Goal: Transaction & Acquisition: Obtain resource

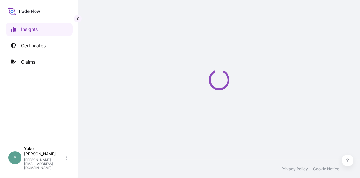
select select "2025"
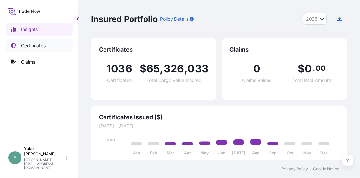
click at [45, 46] on p "Certificates" at bounding box center [33, 45] width 24 height 7
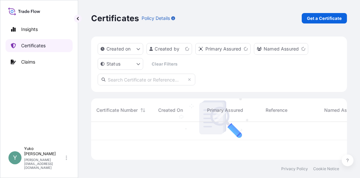
scroll to position [36, 251]
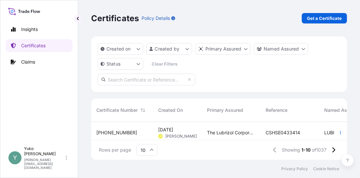
click at [323, 20] on p "Get a Certificate" at bounding box center [324, 18] width 35 height 7
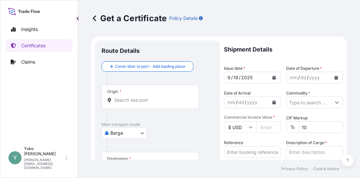
click at [131, 131] on body "Insights Certificates Claims Y [PERSON_NAME] [EMAIL_ADDRESS][DOMAIN_NAME] Get a…" at bounding box center [180, 89] width 360 height 178
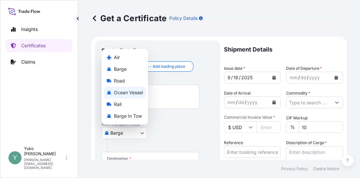
click at [137, 95] on span "Ocean Vessel" at bounding box center [128, 92] width 29 height 7
select select "Ocean Vessel"
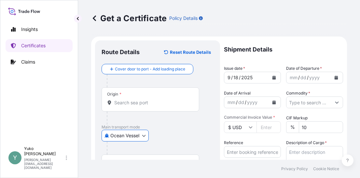
click at [130, 103] on input "Origin *" at bounding box center [152, 102] width 77 height 7
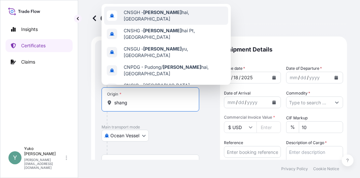
click at [157, 18] on div "CNSGH - Shang hai, China" at bounding box center [166, 16] width 124 height 18
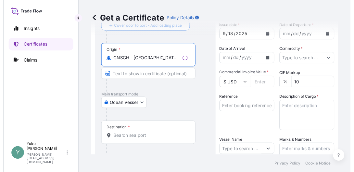
scroll to position [43, 0]
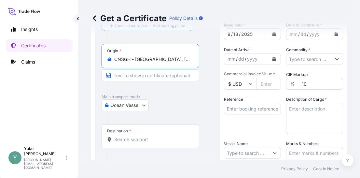
type input "CNSGH - Shanghai, China"
click at [136, 136] on input "Destination *" at bounding box center [152, 139] width 77 height 7
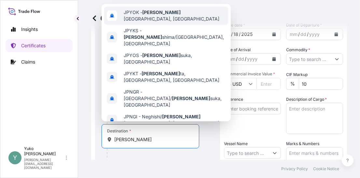
click at [161, 14] on span "JPYOK - Yoko hama, Japan" at bounding box center [175, 15] width 102 height 13
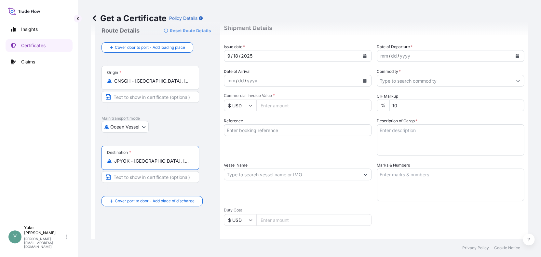
scroll to position [0, 0]
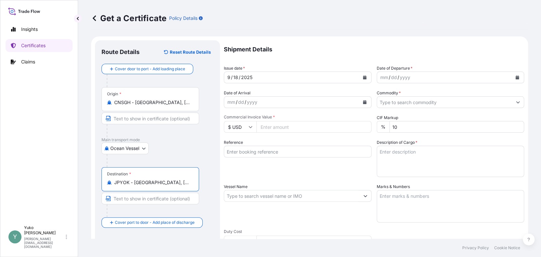
type input "JPYOK - Yokohama, Japan"
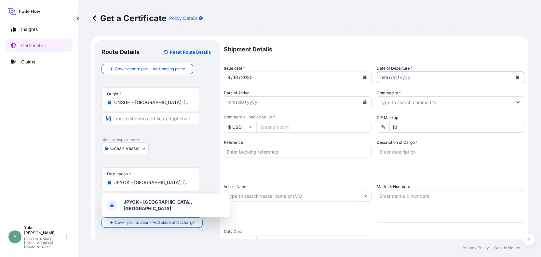
click at [359, 76] on div "mm / dd / yyyy" at bounding box center [444, 78] width 135 height 12
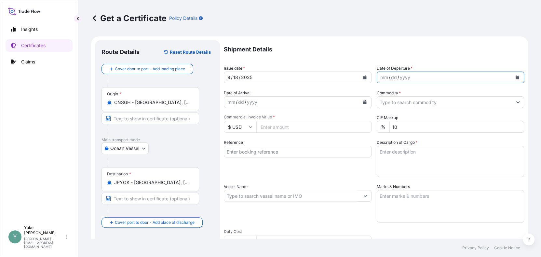
click at [359, 77] on icon "Calendar" at bounding box center [517, 77] width 4 height 4
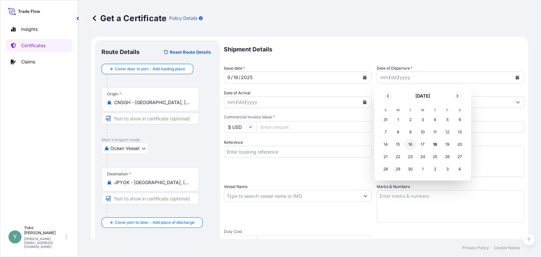
click at [359, 143] on div "16" at bounding box center [410, 145] width 12 height 12
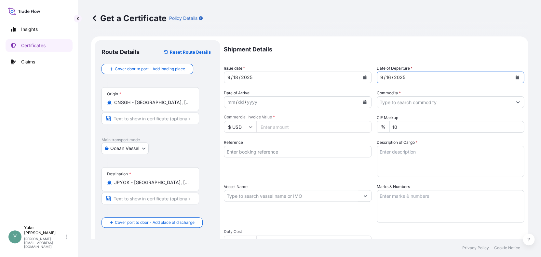
click at [359, 106] on input "Commodity *" at bounding box center [444, 102] width 135 height 12
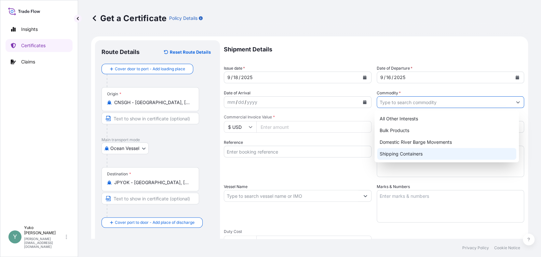
click at [359, 152] on div "Shipping Containers" at bounding box center [446, 154] width 139 height 12
type input "Shipping Containers"
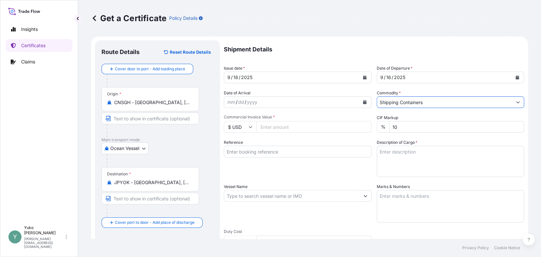
click at [253, 127] on input "$ USD" at bounding box center [240, 127] width 33 height 12
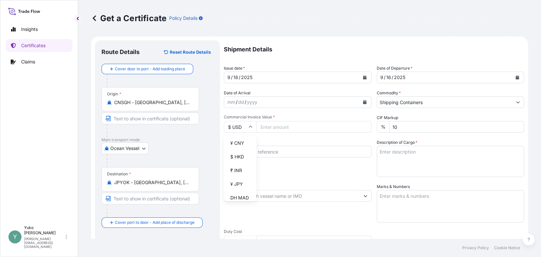
scroll to position [103, 0]
click at [244, 177] on div "¥ JPY" at bounding box center [239, 178] width 27 height 12
type input "¥ JPY"
click at [274, 127] on input "Commercial Invoice Value *" at bounding box center [313, 127] width 115 height 12
type input "2472600"
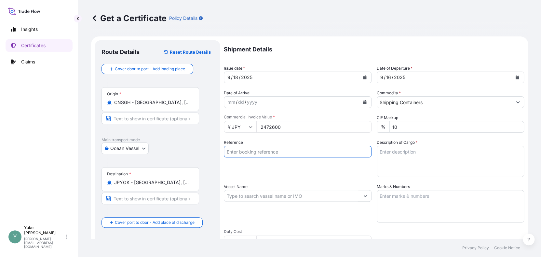
click at [315, 153] on input "Reference" at bounding box center [298, 152] width 148 height 12
click at [254, 153] on input "Reference" at bounding box center [298, 152] width 148 height 12
paste input "EXFU0732125"
type input "EXFU0732125"
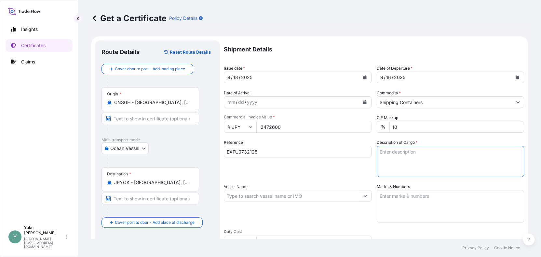
click at [359, 153] on textarea "Description of Cargo *" at bounding box center [451, 161] width 148 height 31
click at [359, 155] on textarea "Description of Cargo *" at bounding box center [451, 161] width 148 height 31
paste textarea "MERQUAT(TM) 550PR POLYMER"
type textarea "MERQUAT(TM) 550PR POLYMER"
click at [359, 176] on div "Reference EXFU0732125" at bounding box center [298, 158] width 148 height 38
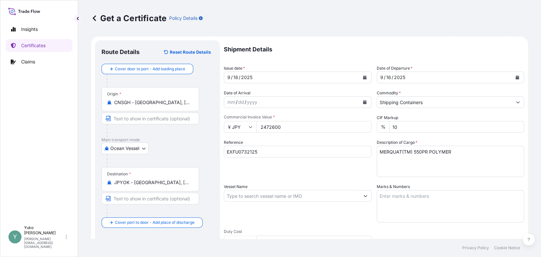
drag, startPoint x: 386, startPoint y: 198, endPoint x: 382, endPoint y: 200, distance: 4.0
click at [359, 177] on textarea "Marks & Numbers" at bounding box center [451, 206] width 148 height 33
paste textarea "502506002534"
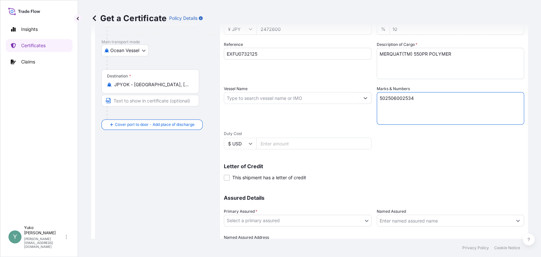
scroll to position [130, 0]
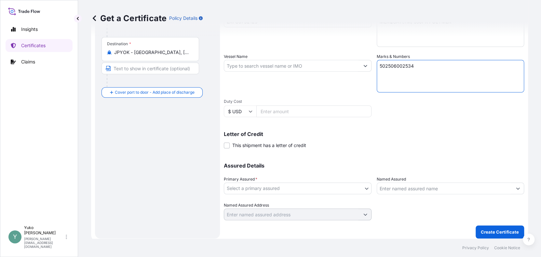
type textarea "502506002534"
click at [345, 177] on body "Insights Certificates Claims Y Yuko Watanabe yuko.watanabe@lubrizol.com Get a C…" at bounding box center [270, 128] width 541 height 257
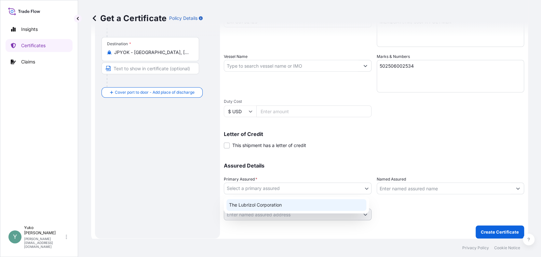
click at [332, 177] on div "The Lubrizol Corporation" at bounding box center [296, 205] width 140 height 12
select select "31566"
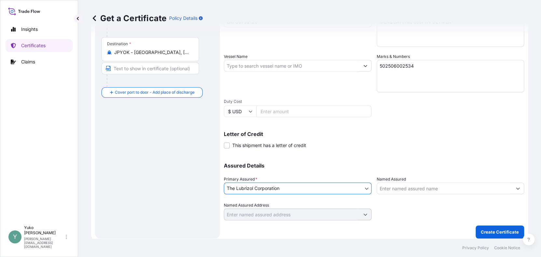
click at [359, 177] on input "Named Assured" at bounding box center [444, 188] width 135 height 12
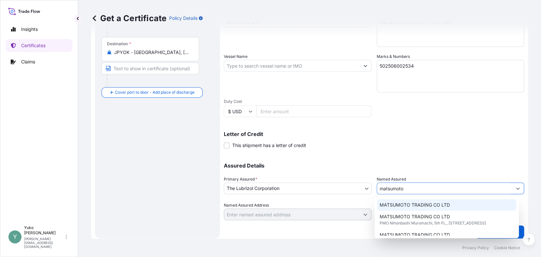
click at [359, 177] on span "MATSUMOTO TRADING CO LTD" at bounding box center [415, 205] width 70 height 7
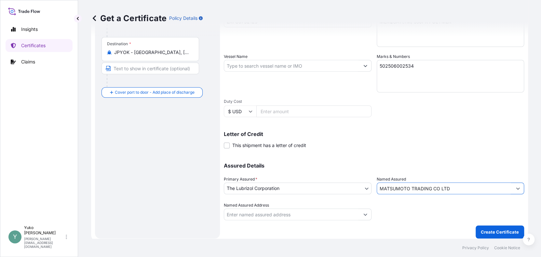
scroll to position [133, 0]
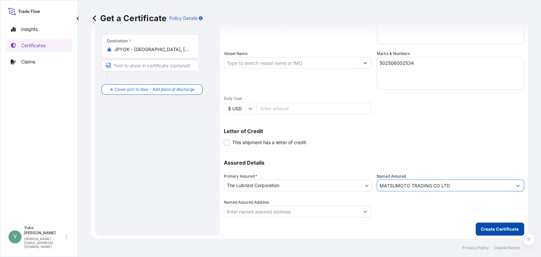
type input "MATSUMOTO TRADING CO LTD"
click at [359, 177] on p "Create Certificate" at bounding box center [500, 229] width 38 height 7
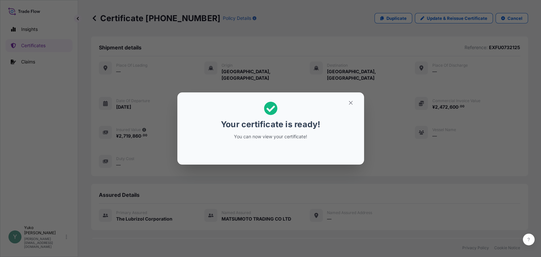
click at [270, 109] on icon at bounding box center [270, 108] width 13 height 13
click at [350, 101] on icon "button" at bounding box center [351, 103] width 6 height 6
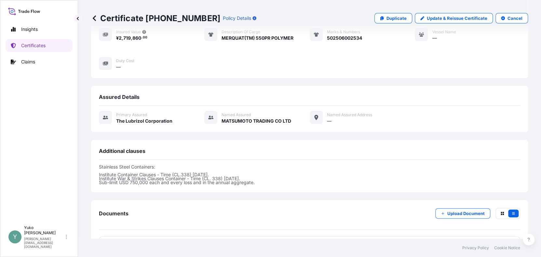
scroll to position [141, 0]
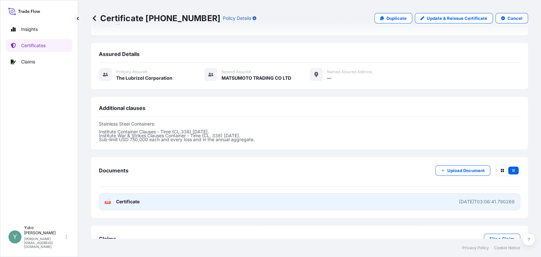
click at [130, 177] on span "Certificate" at bounding box center [127, 201] width 23 height 7
